Goal: Information Seeking & Learning: Learn about a topic

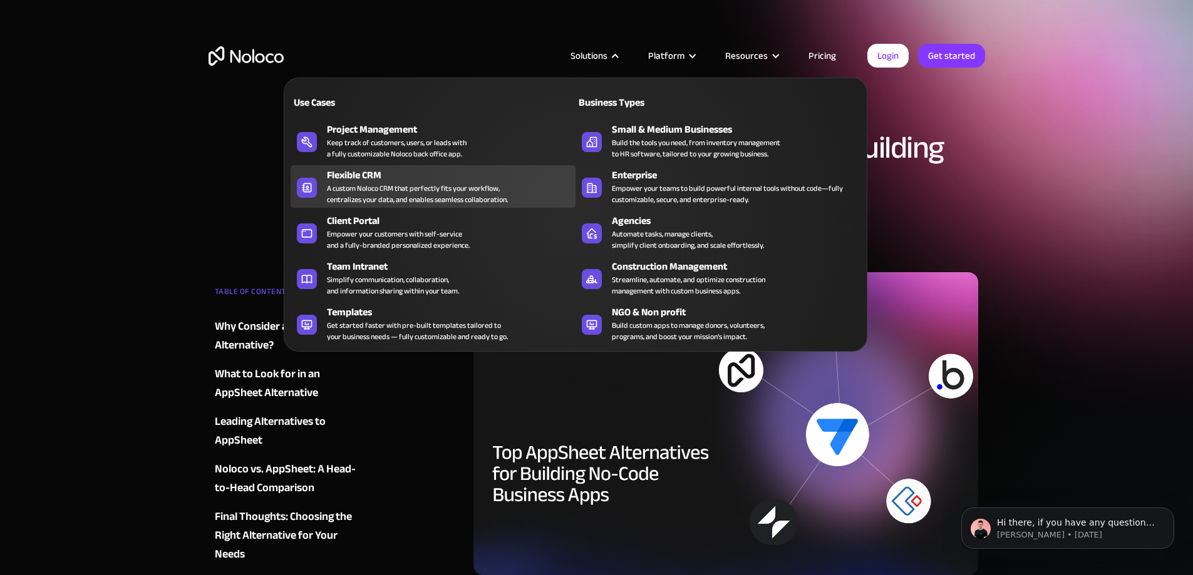
click at [386, 183] on div "Flexible CRM" at bounding box center [454, 175] width 254 height 15
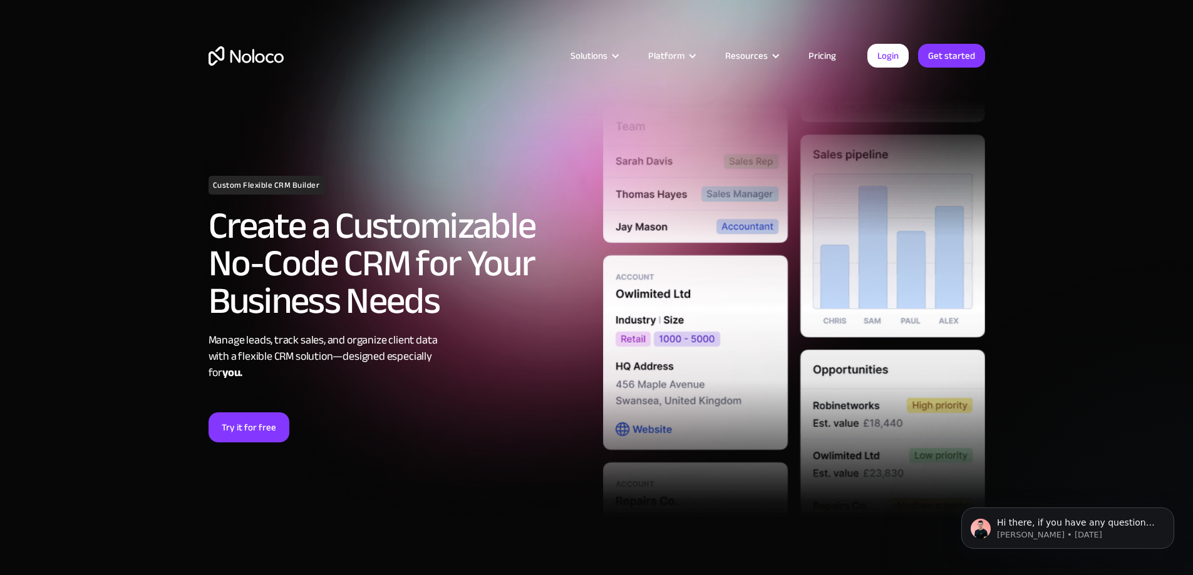
click at [830, 51] on link "Pricing" at bounding box center [822, 56] width 59 height 16
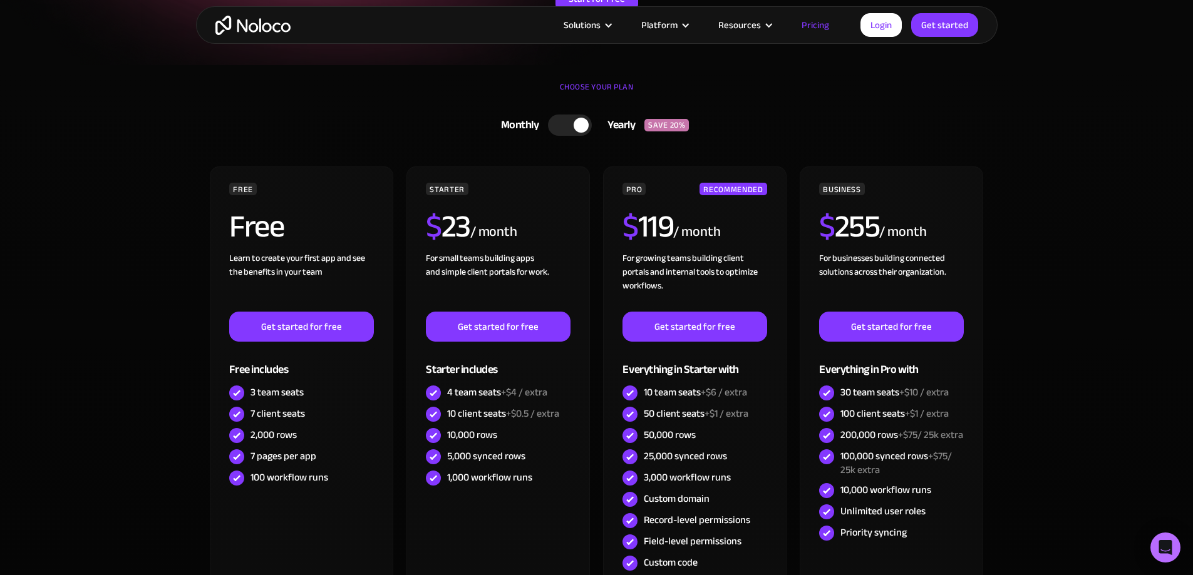
click at [590, 34] on div "Solutions Use Cases Business Types Project Management Keep track of customers, …" at bounding box center [596, 25] width 801 height 38
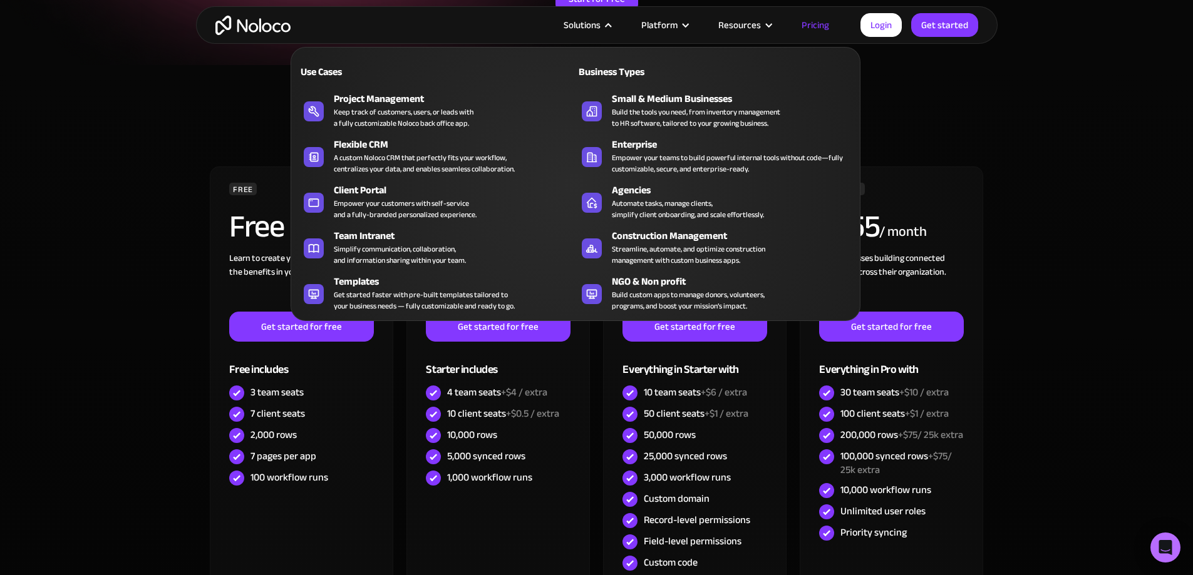
click at [597, 24] on div "Solutions" at bounding box center [582, 25] width 37 height 16
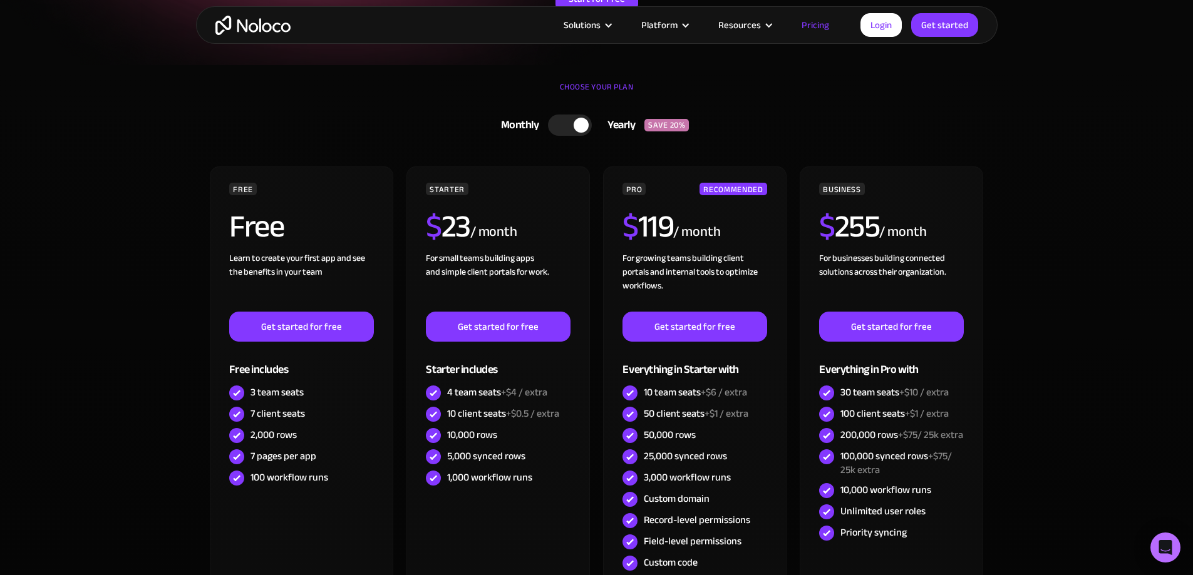
click at [597, 24] on div "Solutions" at bounding box center [582, 25] width 37 height 16
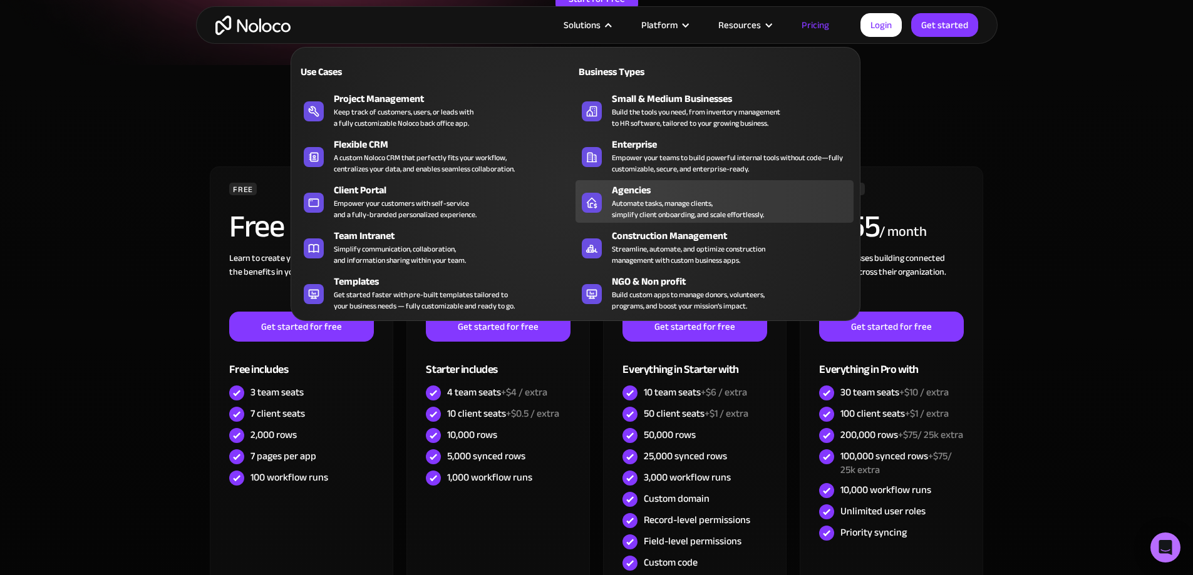
click at [697, 212] on div "Automate tasks, manage clients, simplify client onboarding, and scale effortles…" at bounding box center [688, 209] width 152 height 23
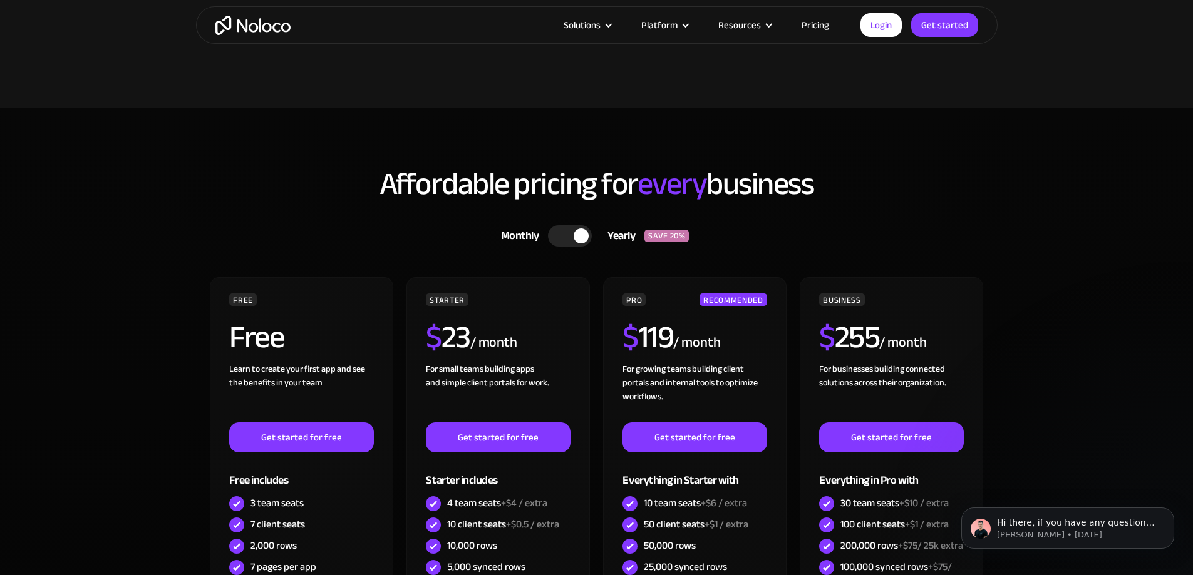
scroll to position [3215, 0]
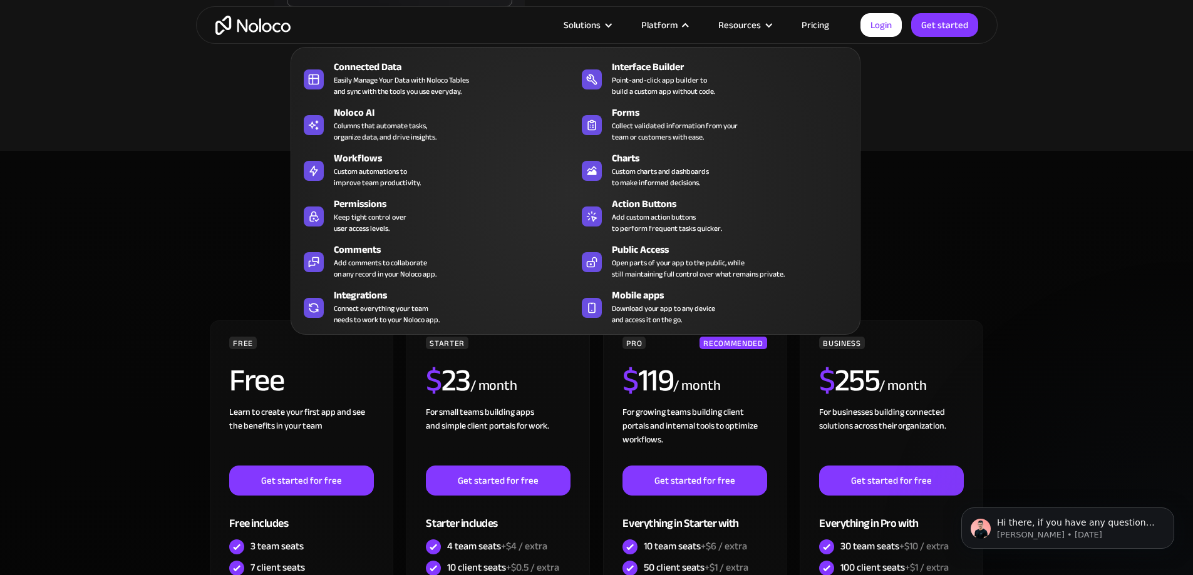
click at [673, 18] on div "Platform" at bounding box center [659, 25] width 36 height 16
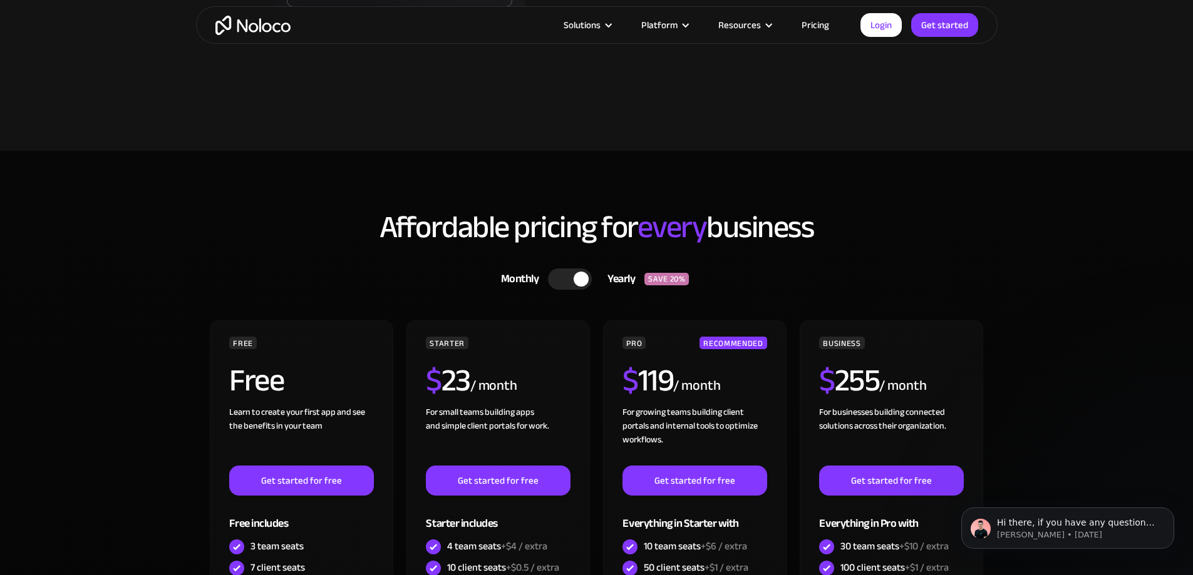
click at [673, 18] on div "Platform" at bounding box center [659, 25] width 36 height 16
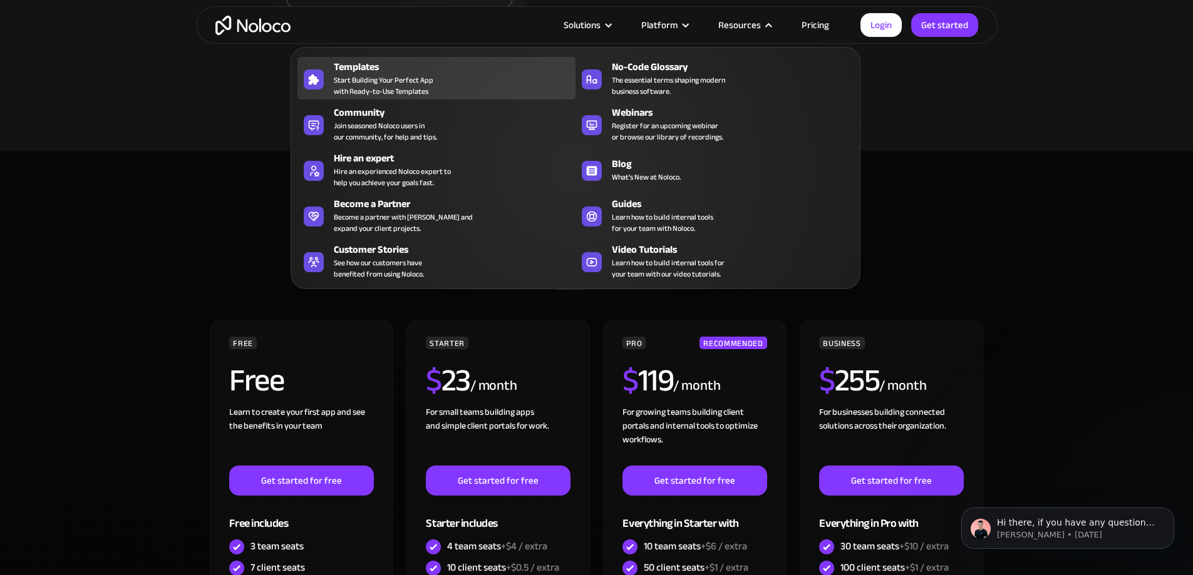
click at [348, 75] on div "Templates" at bounding box center [457, 66] width 247 height 15
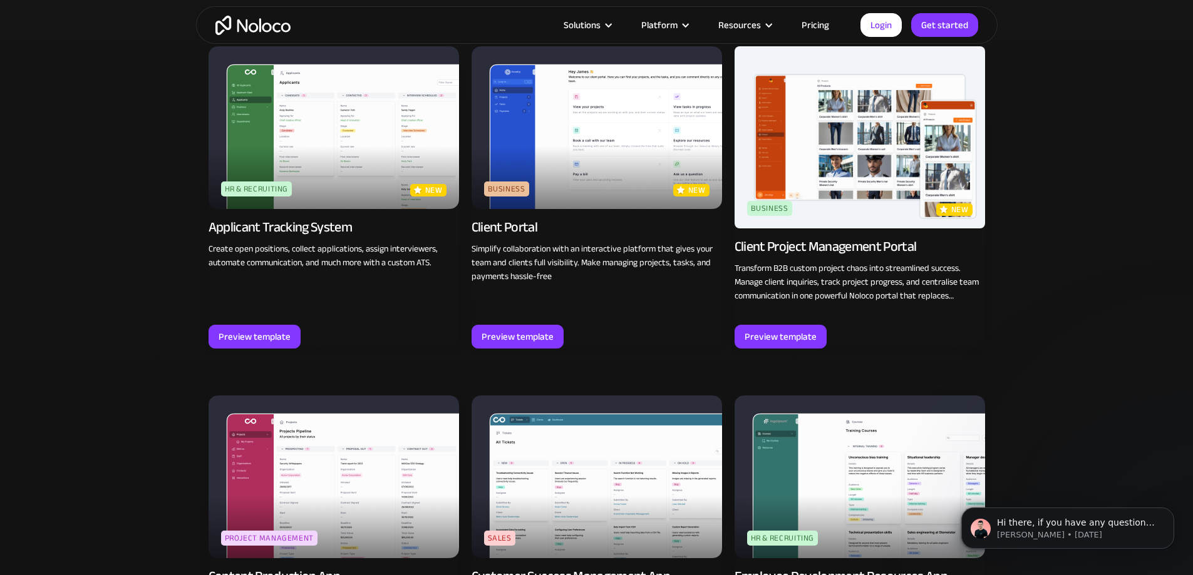
scroll to position [1252, 0]
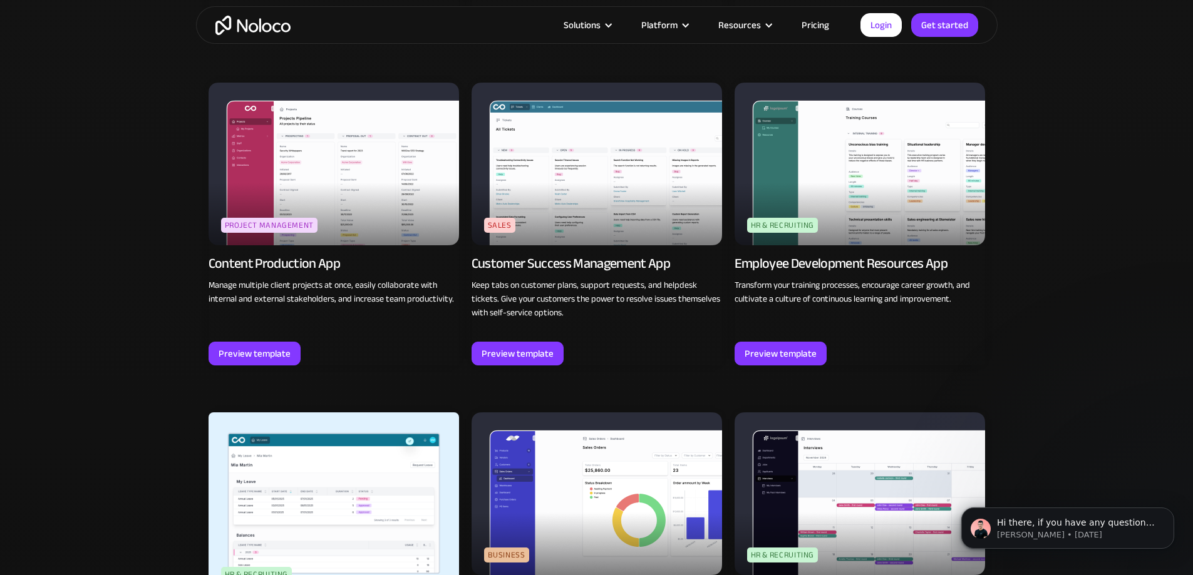
click at [284, 497] on img at bounding box center [333, 504] width 250 height 182
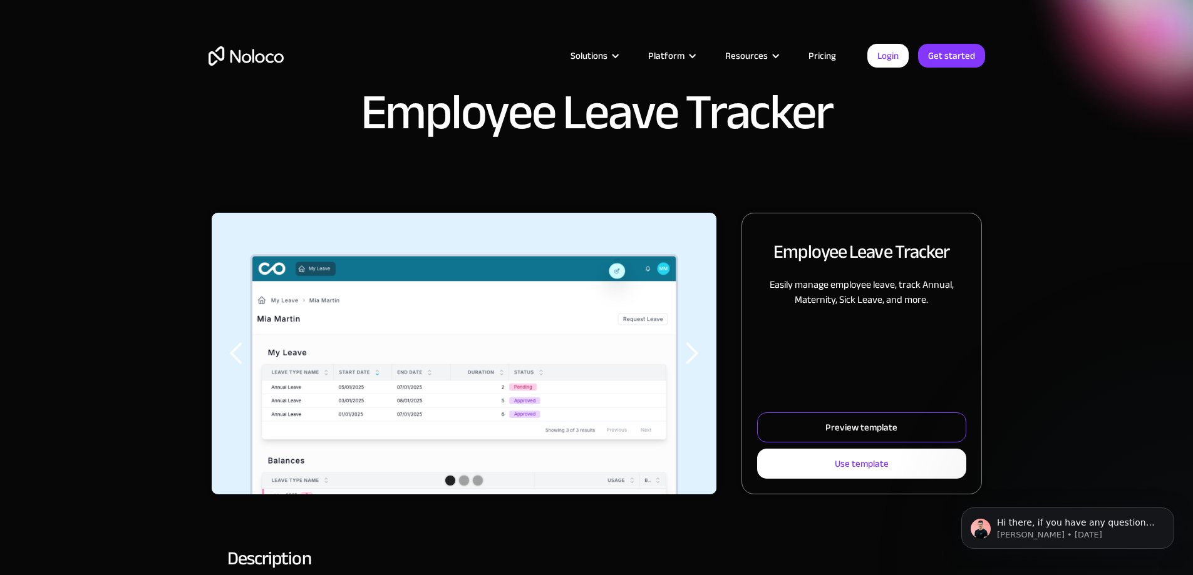
click at [791, 443] on link "Preview template" at bounding box center [861, 428] width 208 height 30
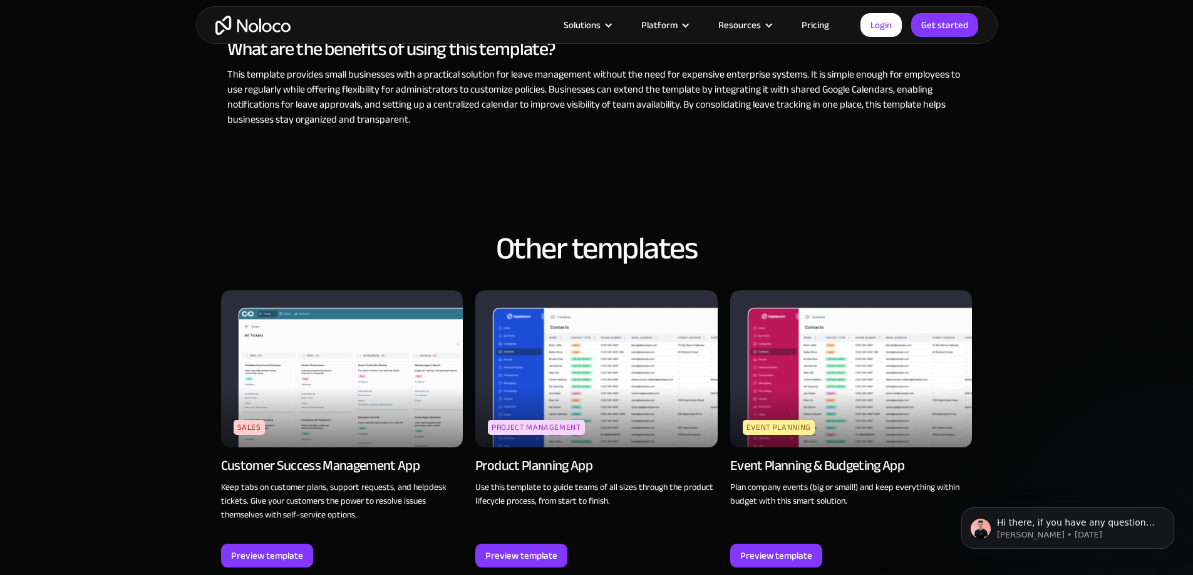
scroll to position [1315, 0]
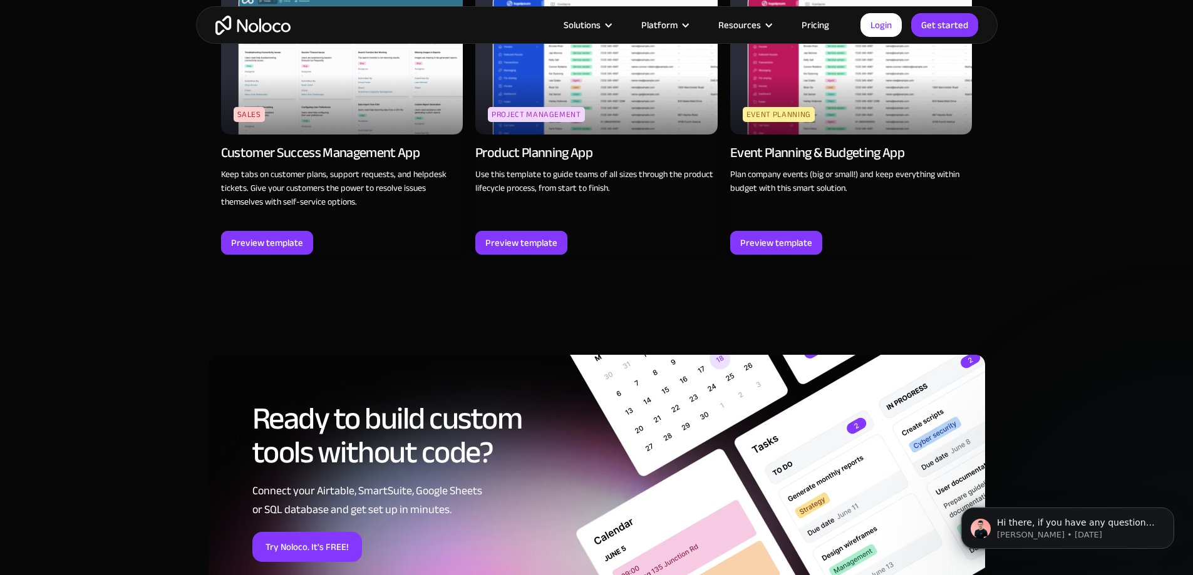
click at [639, 120] on img at bounding box center [596, 55] width 242 height 157
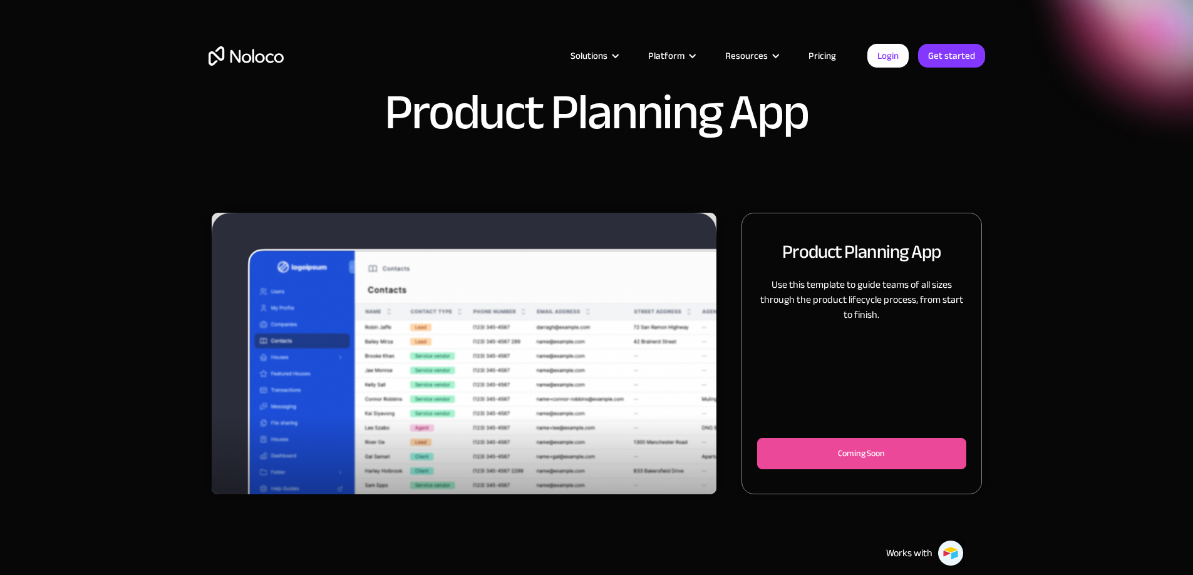
click at [479, 391] on img "1 of 3" at bounding box center [464, 377] width 505 height 328
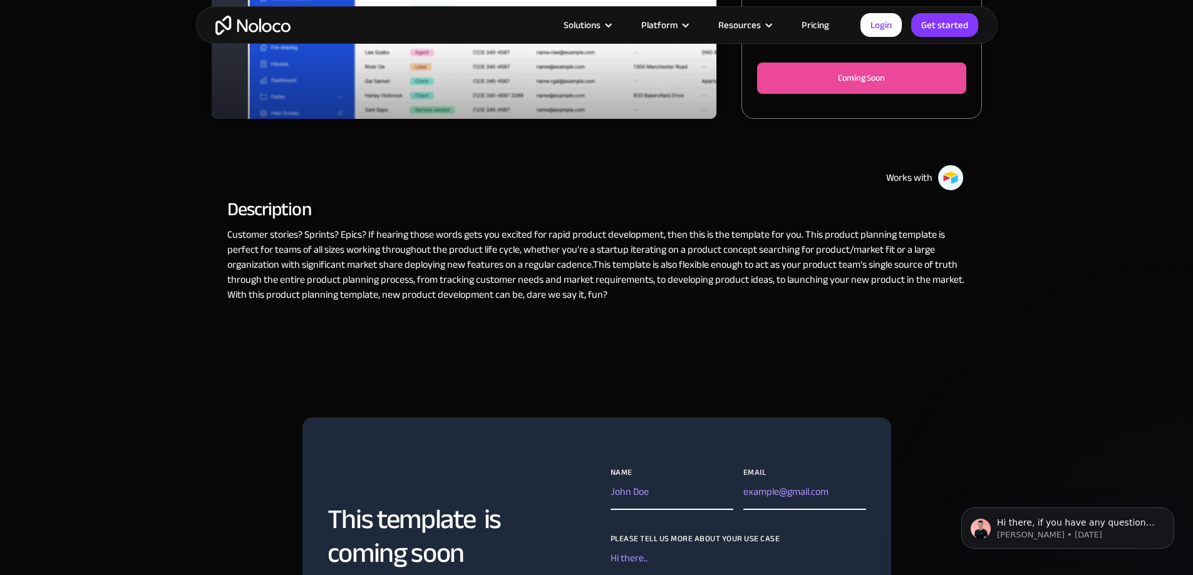
scroll to position [63, 0]
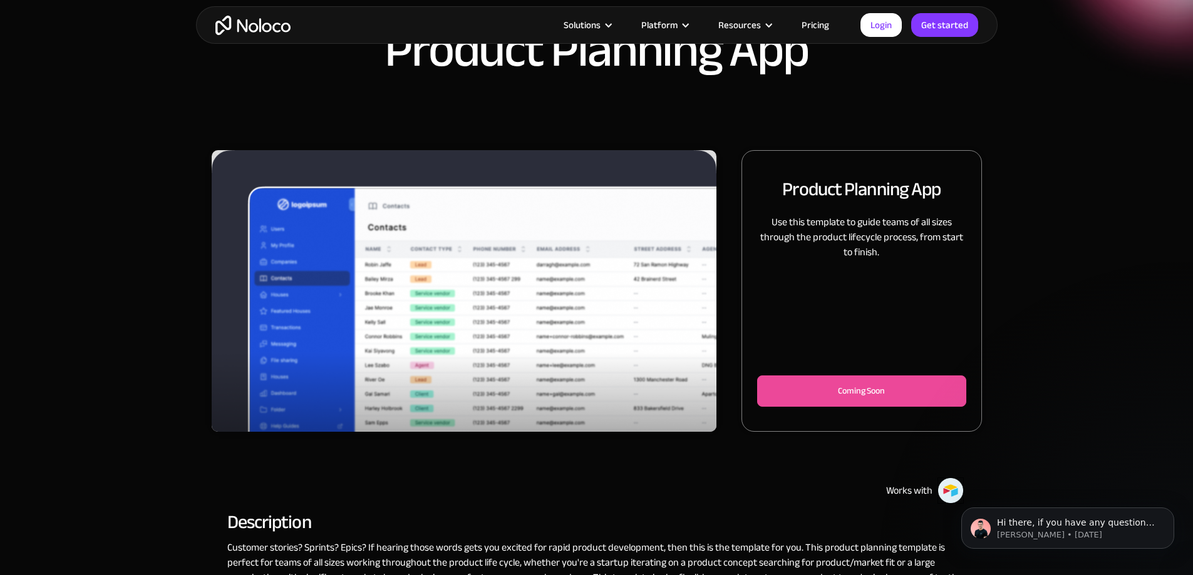
click at [539, 353] on img "1 of 3" at bounding box center [464, 314] width 505 height 328
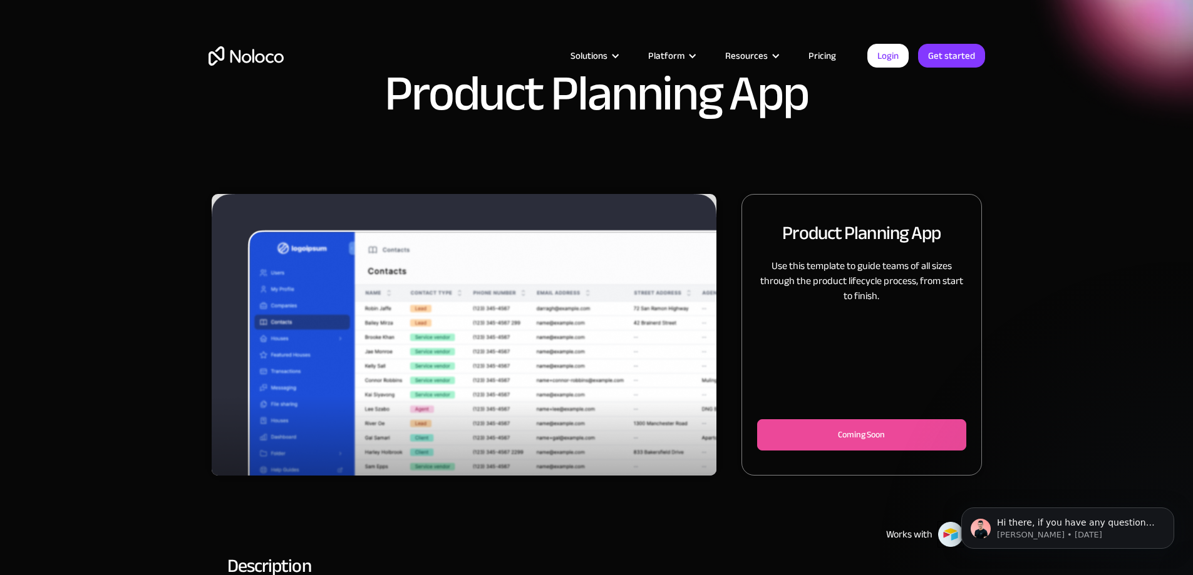
scroll to position [0, 0]
